Goal: Information Seeking & Learning: Check status

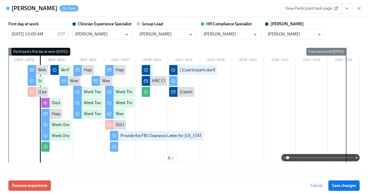
scroll to position [0, 7564]
